Goal: Information Seeking & Learning: Learn about a topic

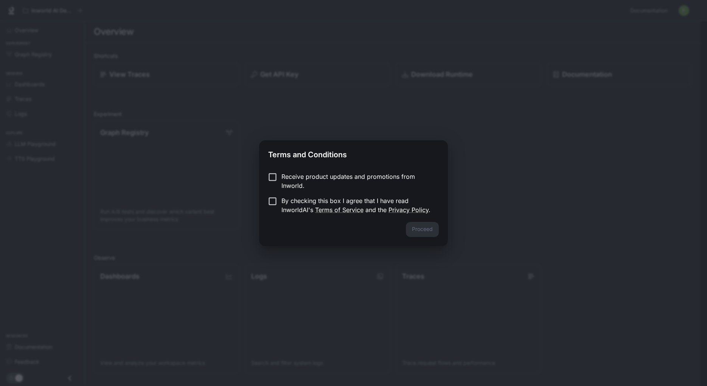
click at [374, 198] on p "By checking this box I agree that I have read InworldAI's Terms of Service and …" at bounding box center [356, 205] width 151 height 18
click at [432, 228] on button "Proceed" at bounding box center [422, 229] width 33 height 15
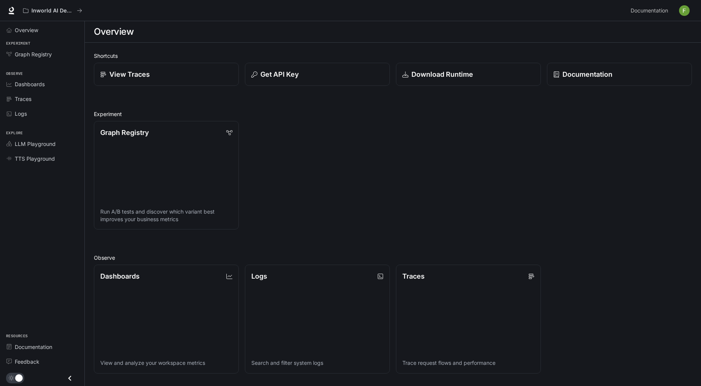
scroll to position [39, 0]
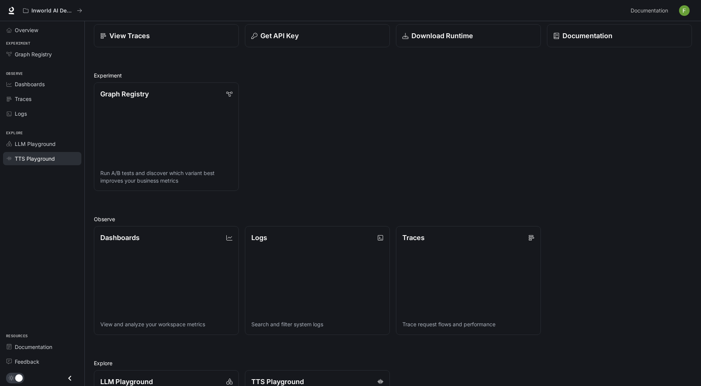
click at [37, 157] on span "TTS Playground" at bounding box center [35, 159] width 40 height 8
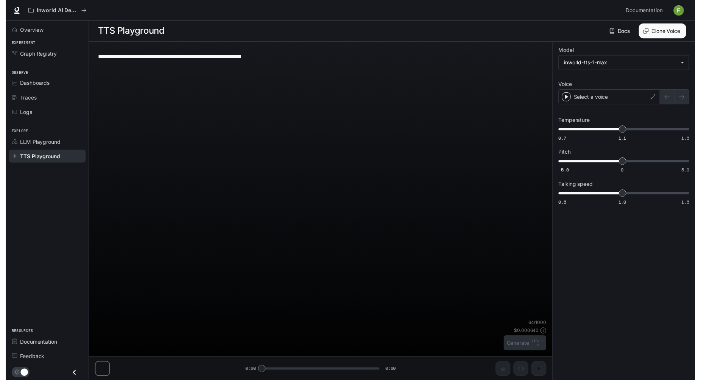
scroll to position [0, 0]
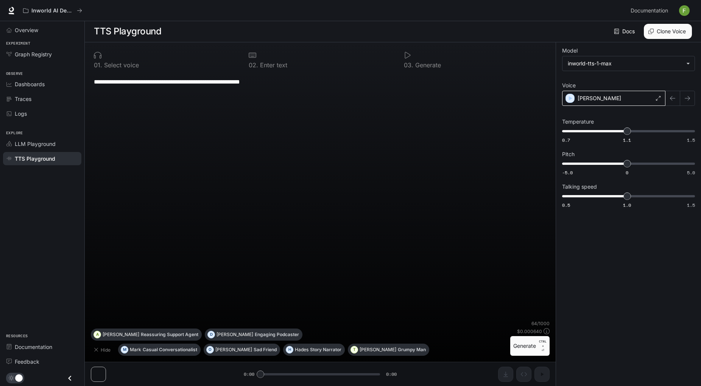
click at [643, 96] on div "[PERSON_NAME]" at bounding box center [613, 98] width 103 height 15
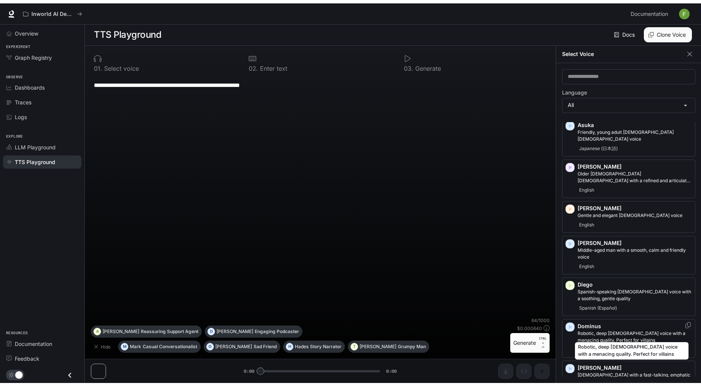
scroll to position [227, 0]
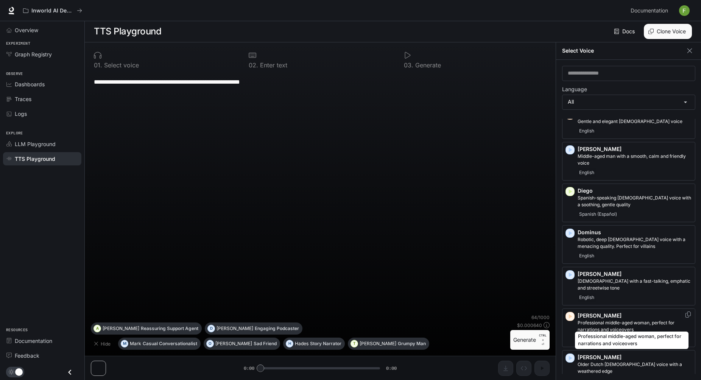
click at [651, 319] on p "Professional middle-aged woman, perfect for narrations and voiceovers" at bounding box center [634, 326] width 114 height 14
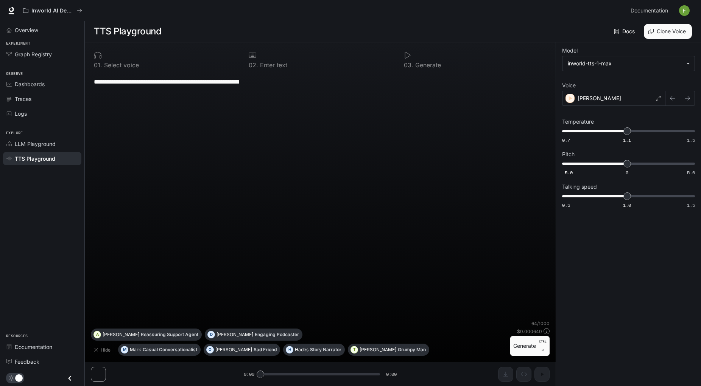
click at [405, 55] on icon at bounding box center [408, 55] width 8 height 8
click at [247, 82] on textarea "**********" at bounding box center [320, 82] width 452 height 9
click at [321, 85] on textarea "**********" at bounding box center [320, 82] width 452 height 9
click at [527, 345] on button "Generate CTRL + ⏎" at bounding box center [529, 346] width 39 height 20
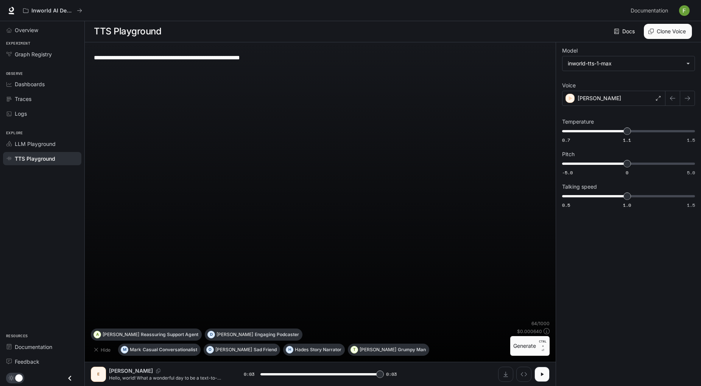
type input "*"
click at [502, 373] on button "Download audio" at bounding box center [505, 374] width 15 height 15
click at [617, 290] on div "**********" at bounding box center [627, 214] width 145 height 344
click at [32, 29] on span "Overview" at bounding box center [26, 30] width 23 height 8
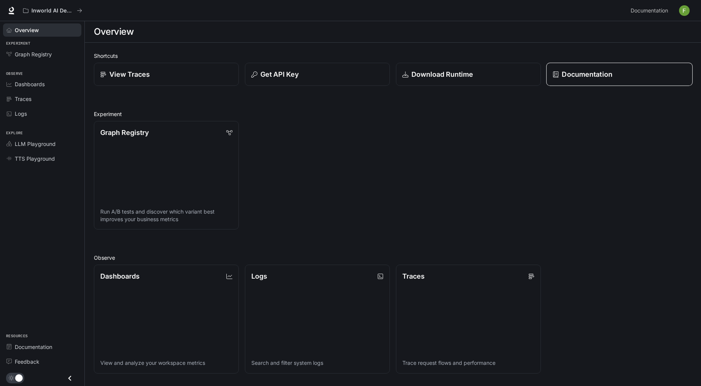
click at [590, 75] on p "Documentation" at bounding box center [586, 74] width 50 height 10
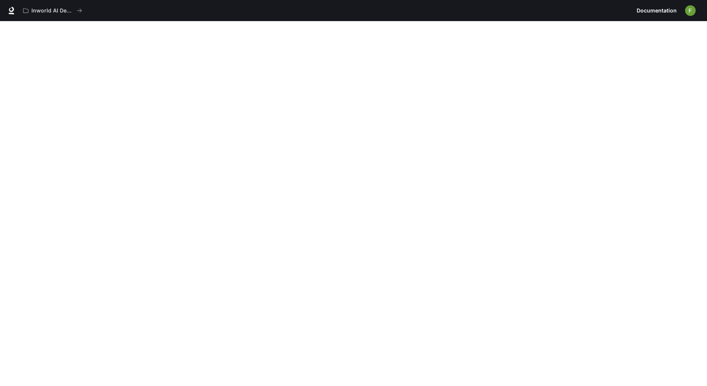
click at [691, 12] on img "button" at bounding box center [690, 10] width 11 height 11
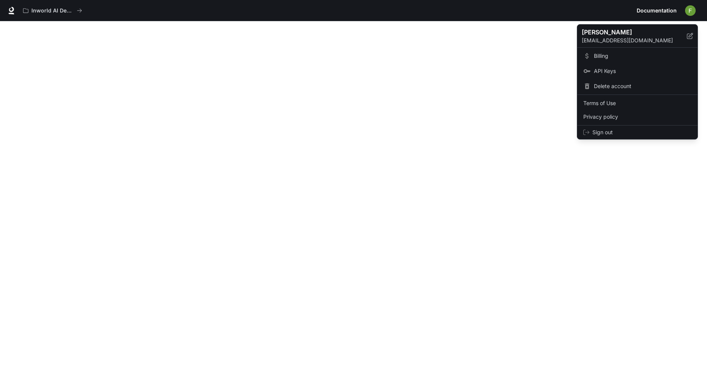
click at [610, 53] on span "Billing" at bounding box center [643, 56] width 98 height 8
